Goal: Transaction & Acquisition: Purchase product/service

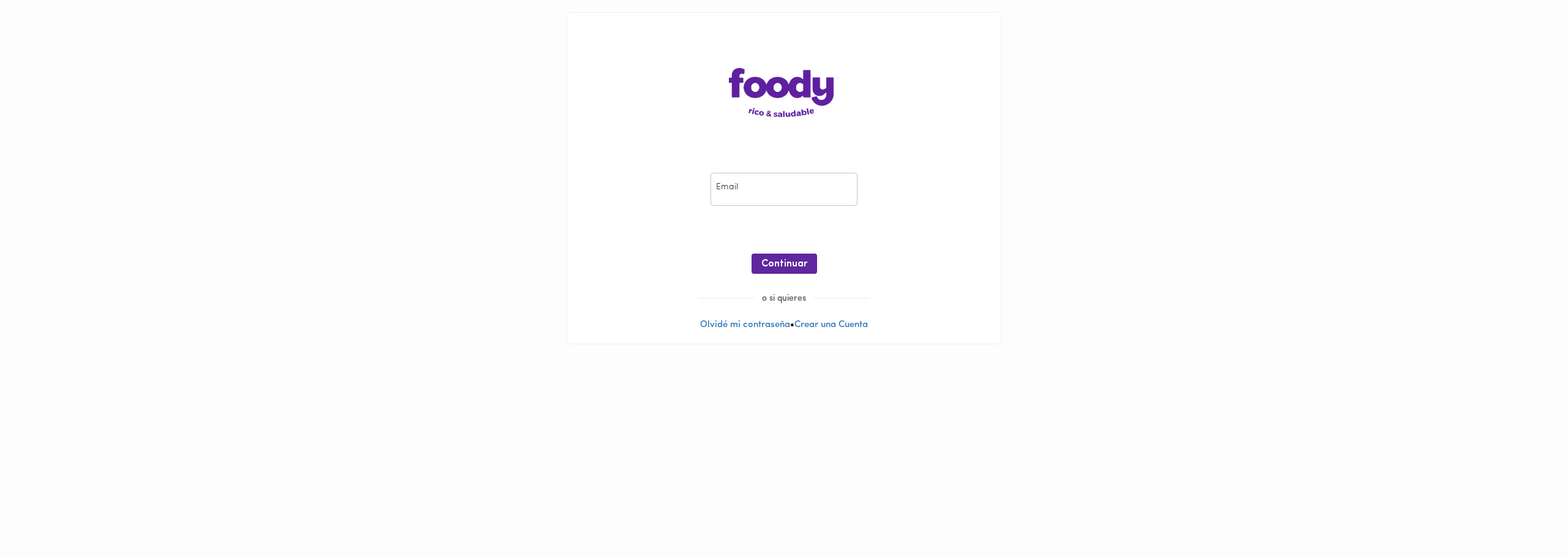
click at [794, 187] on input "email" at bounding box center [784, 190] width 147 height 34
type input "jcleguizamon@hotmail.com"
click at [800, 266] on span "Continuar" at bounding box center [784, 264] width 46 height 12
click at [796, 261] on span "Ingresar" at bounding box center [784, 264] width 39 height 12
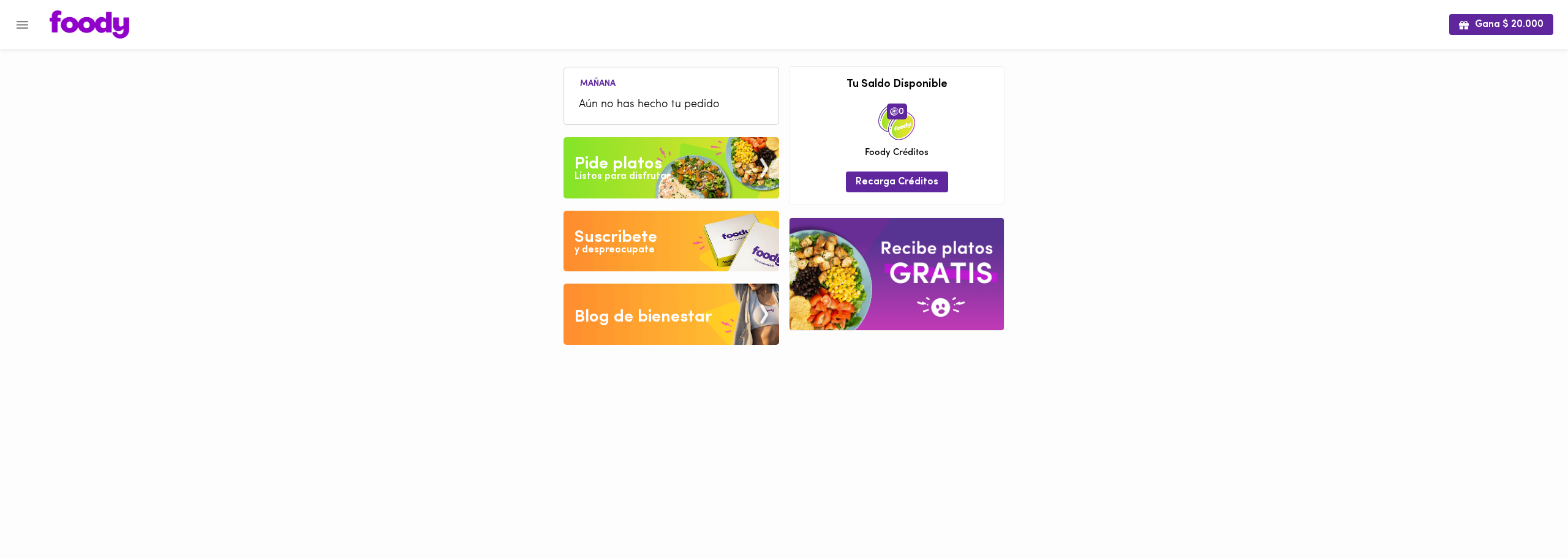
click at [642, 193] on img at bounding box center [671, 168] width 216 height 61
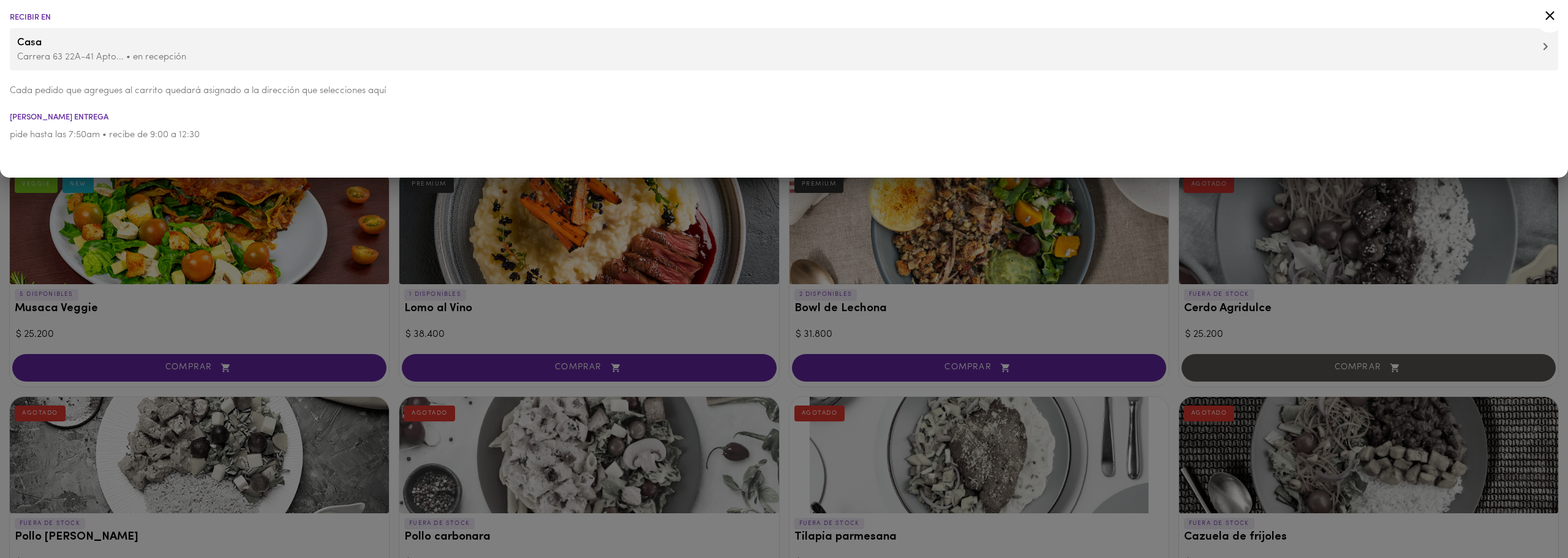
click at [372, 270] on div at bounding box center [784, 279] width 1568 height 558
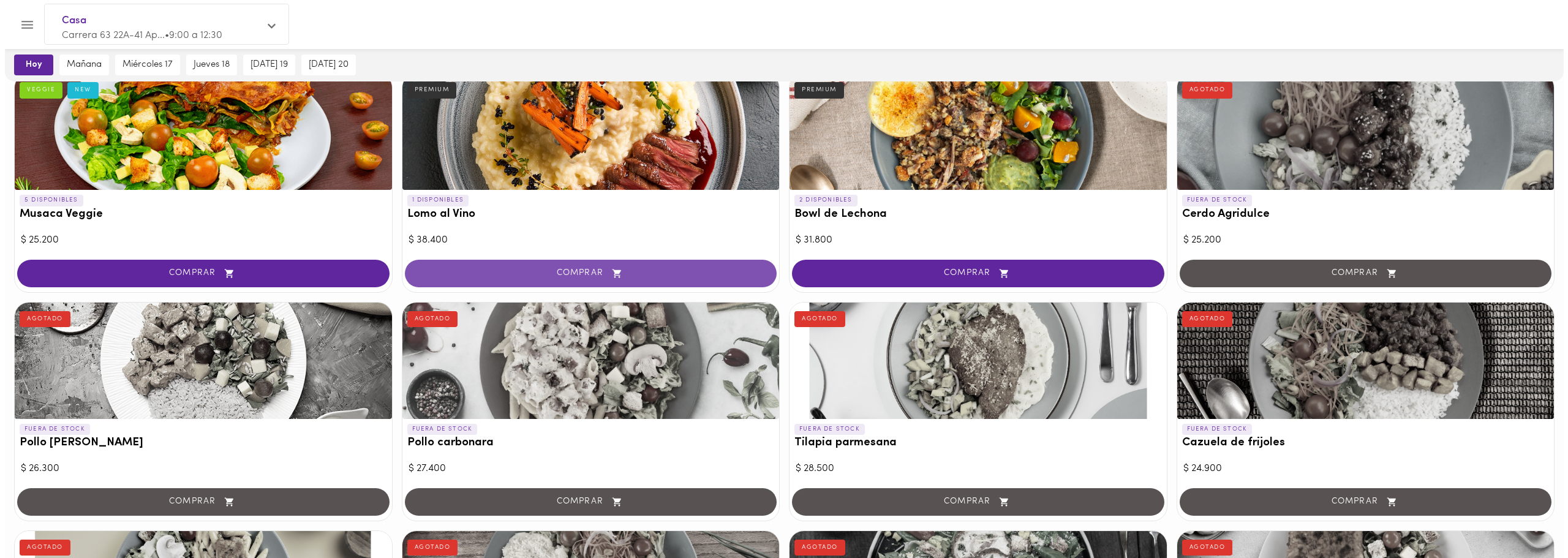
scroll to position [123, 0]
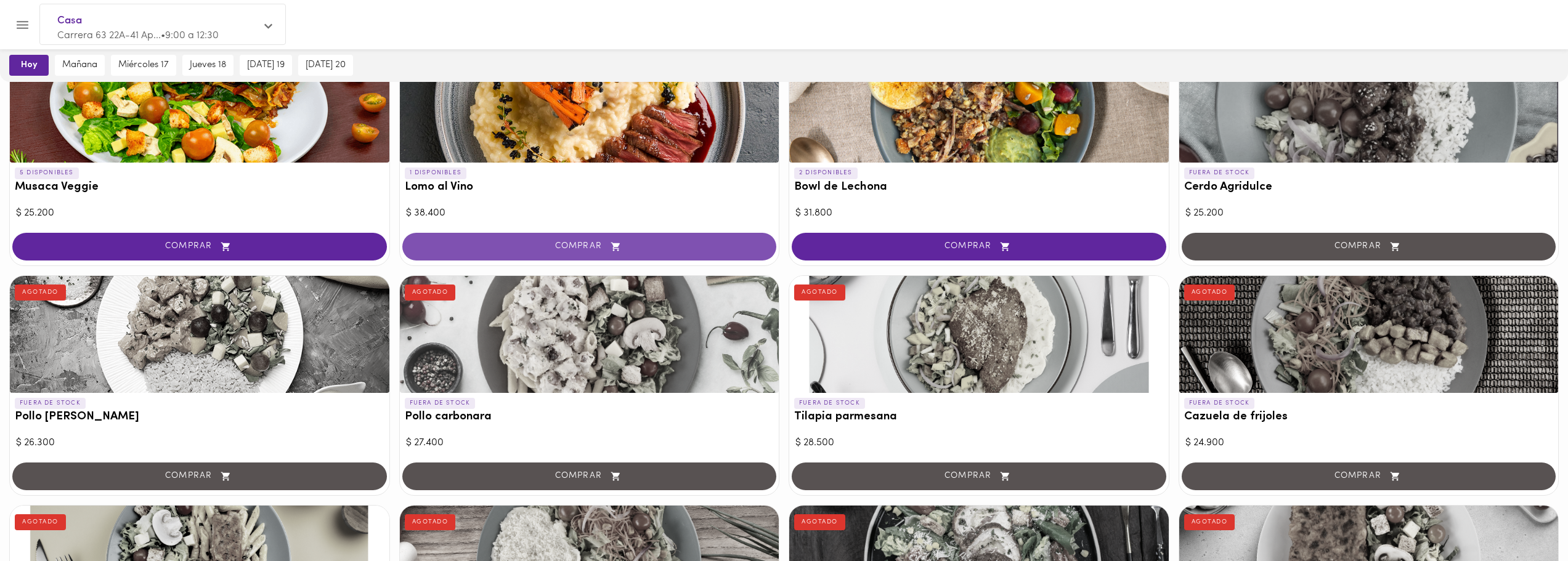
click at [612, 250] on icon "button" at bounding box center [616, 247] width 15 height 11
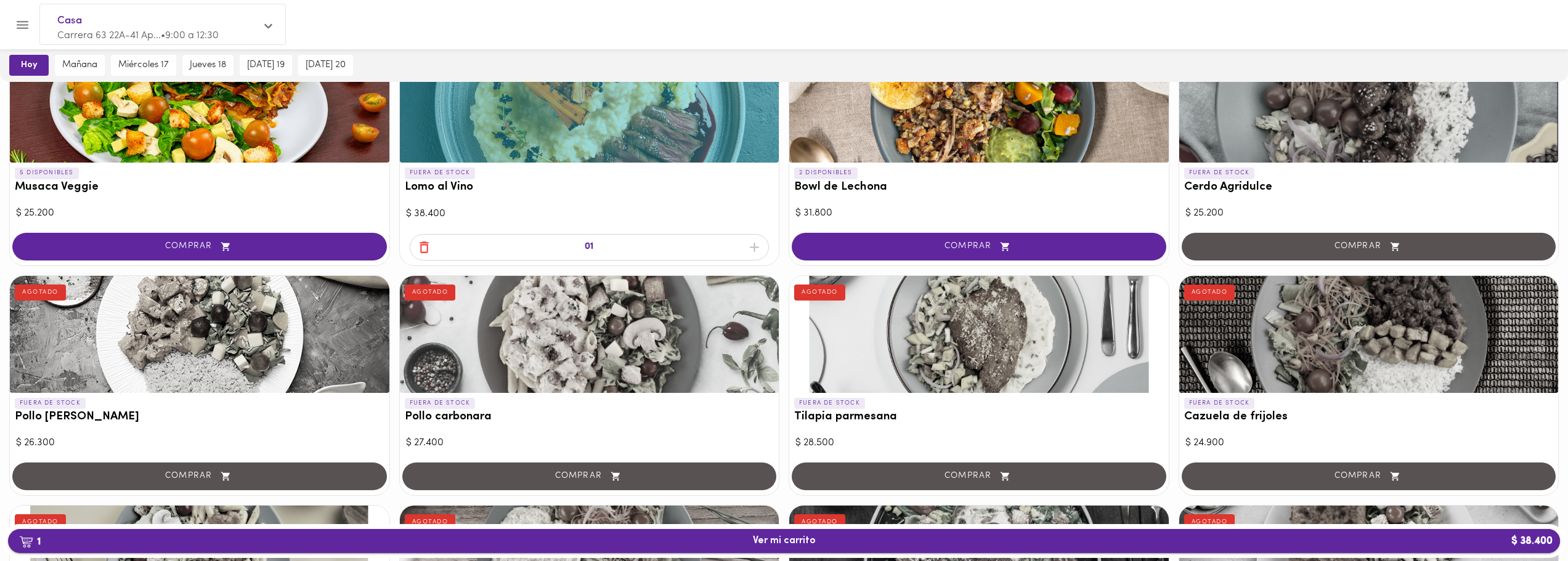
click at [734, 540] on span "1 Ver mi carrito $ 38.400" at bounding box center [784, 541] width 1533 height 12
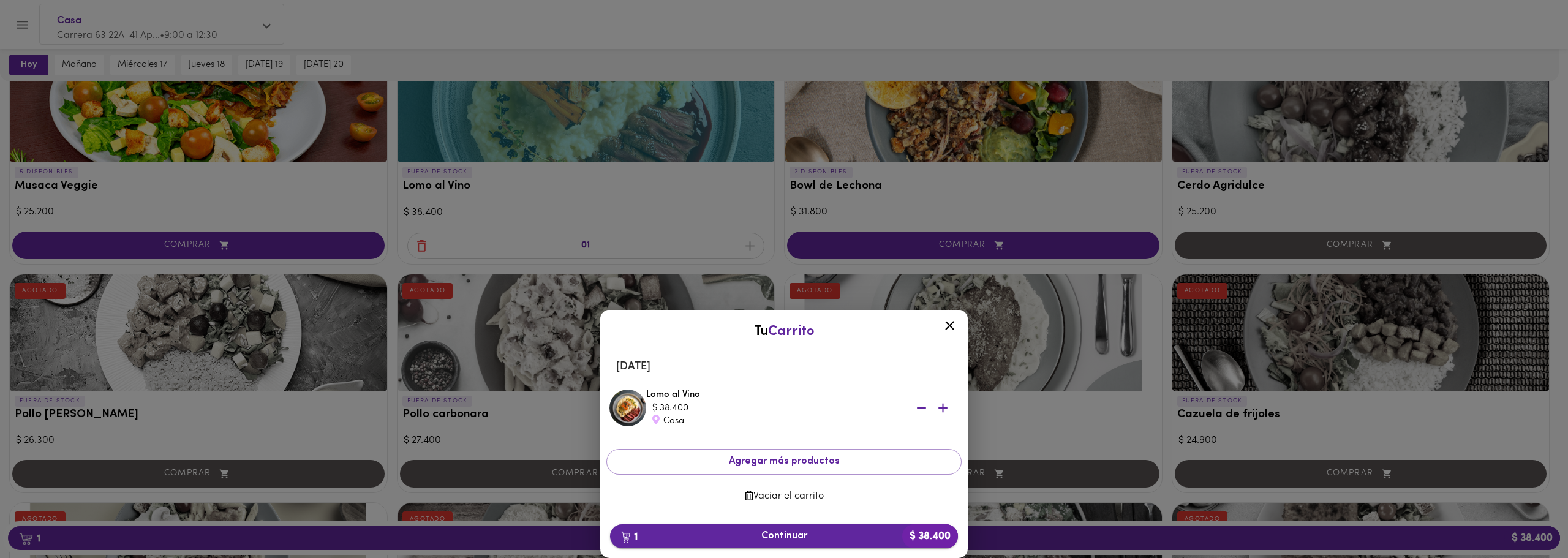
click at [824, 532] on span "1 Continuar $ 38.400" at bounding box center [784, 536] width 328 height 12
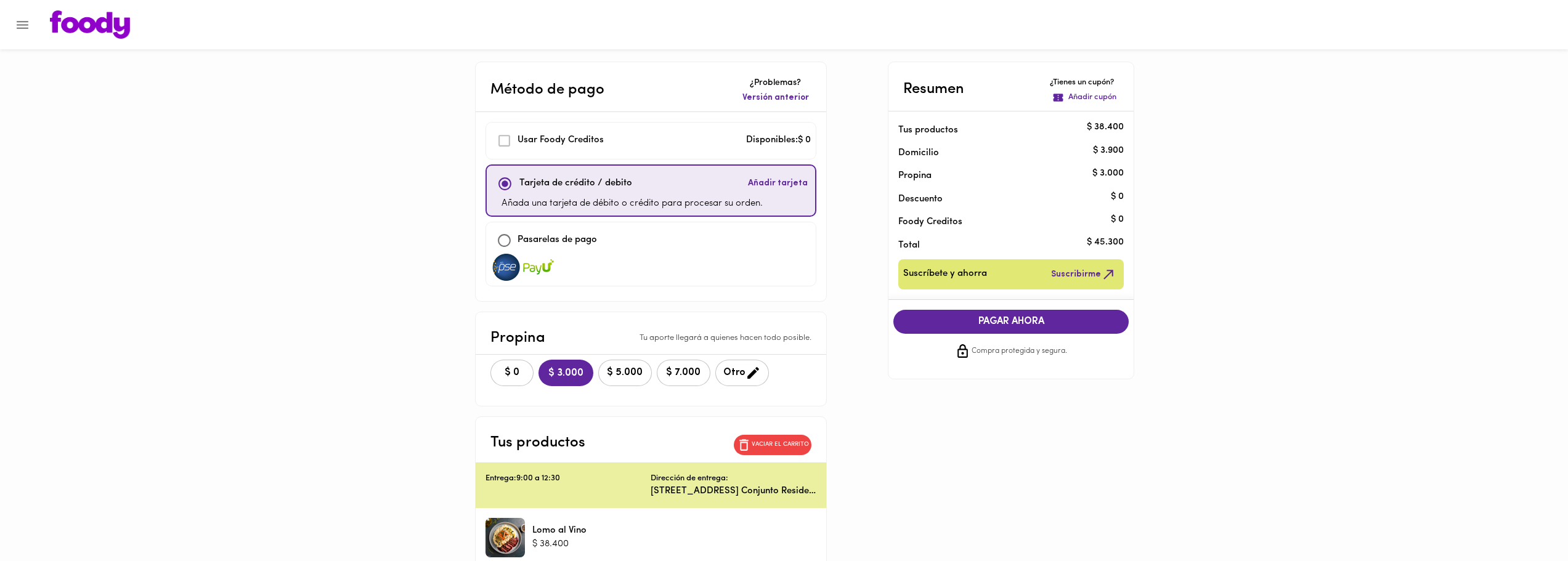
click at [506, 239] on input "checkbox" at bounding box center [505, 240] width 26 height 26
checkbox input "true"
checkbox input "false"
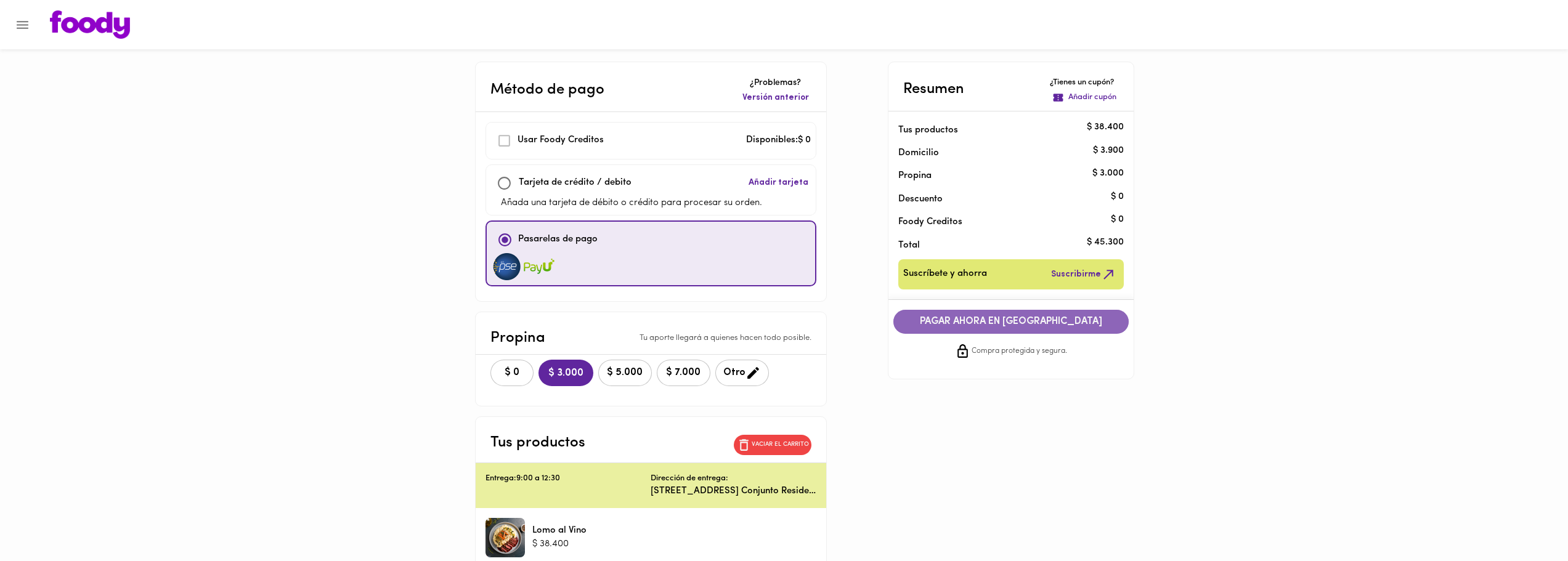
click at [1011, 318] on span "PAGAR AHORA EN PASARELA" at bounding box center [1011, 321] width 211 height 12
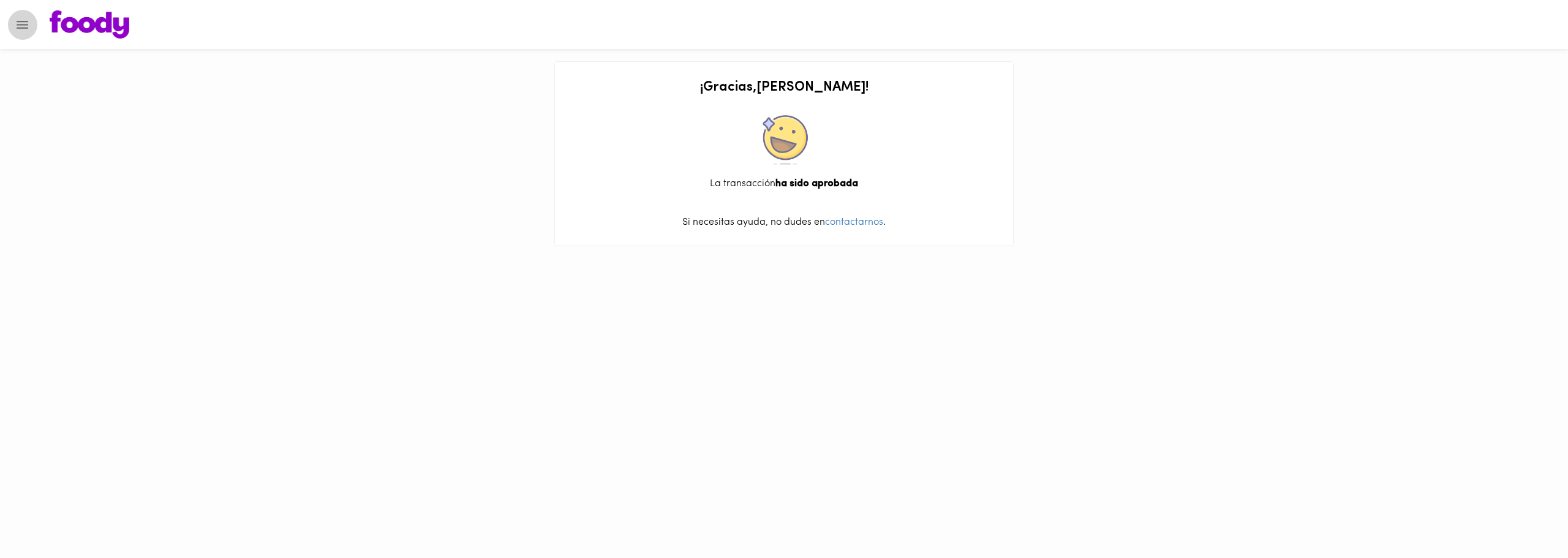
click at [24, 21] on icon "Menu" at bounding box center [22, 24] width 12 height 8
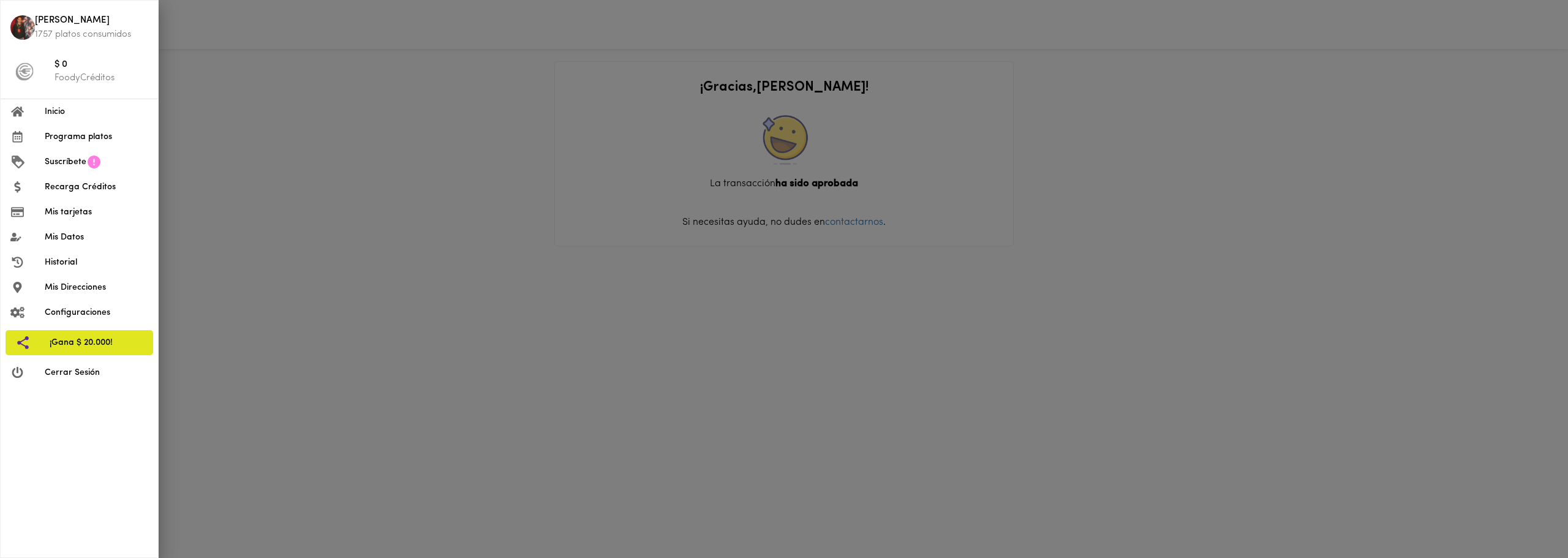
click at [85, 117] on span "Inicio" at bounding box center [96, 111] width 104 height 13
